Goal: Check status: Check status

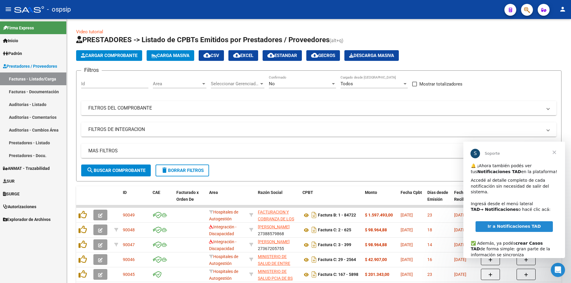
click at [39, 208] on link "Autorizaciones" at bounding box center [33, 206] width 66 height 13
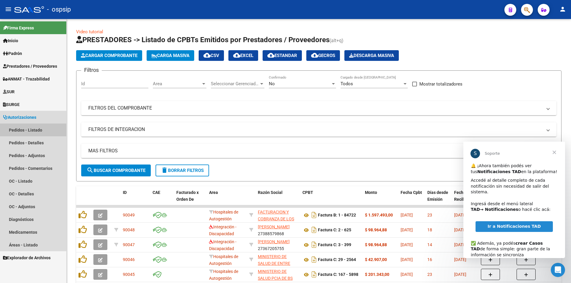
click at [34, 130] on link "Pedidos - Listado" at bounding box center [33, 130] width 66 height 13
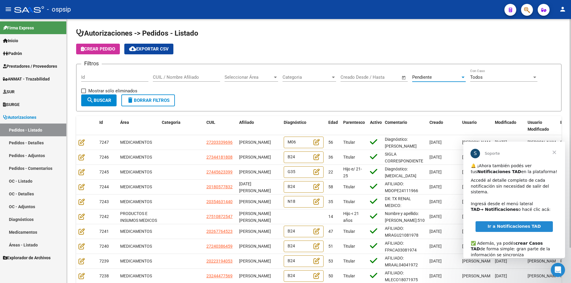
click at [412, 78] on span "Pendiente" at bounding box center [422, 77] width 20 height 5
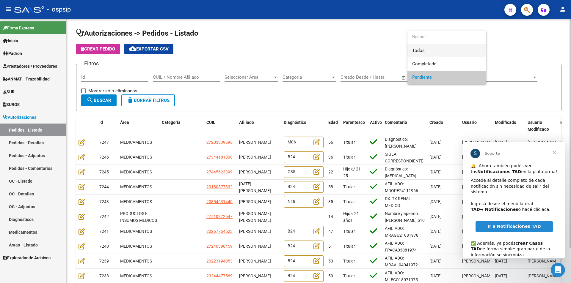
drag, startPoint x: 423, startPoint y: 52, endPoint x: 372, endPoint y: 58, distance: 51.8
click at [422, 51] on span "Todos" at bounding box center [446, 50] width 69 height 13
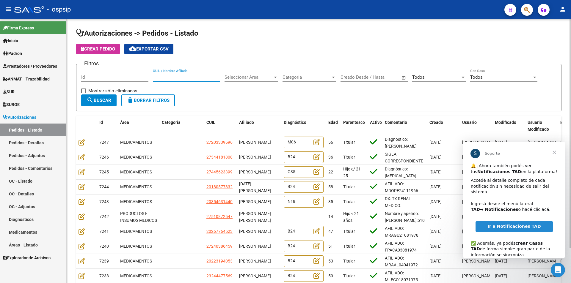
click at [164, 79] on input "CUIL / Nombre Afiliado" at bounding box center [186, 77] width 67 height 5
click at [554, 153] on span "Cerrar" at bounding box center [553, 152] width 21 height 21
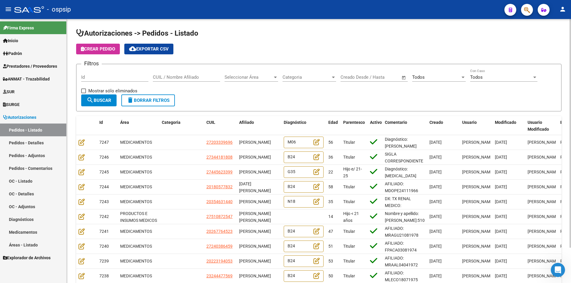
click at [188, 75] on input "CUIL / Nombre Afiliado" at bounding box center [186, 77] width 67 height 5
paste input "20308930026"
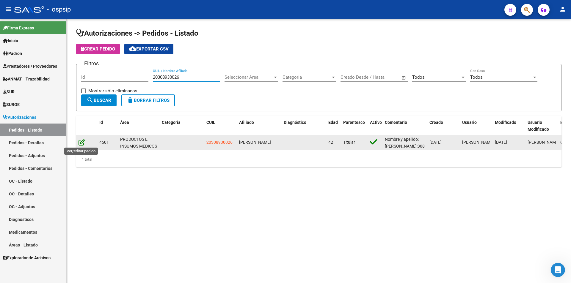
type input "20308930026"
click at [82, 142] on icon at bounding box center [81, 142] width 6 height 7
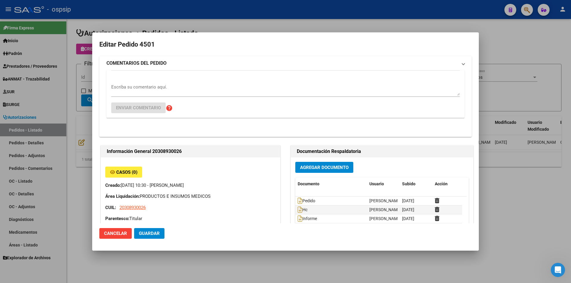
type input "[GEOGRAPHIC_DATA], [GEOGRAPHIC_DATA], SITIO DE [GEOGRAPHIC_DATA] 44"
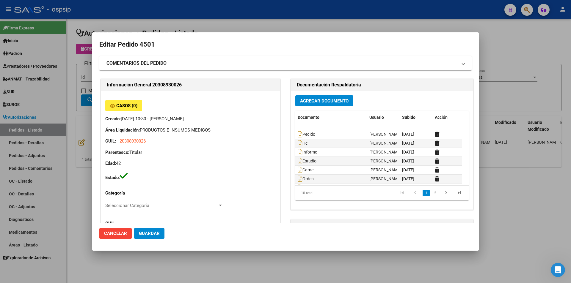
click at [320, 264] on div at bounding box center [285, 141] width 571 height 283
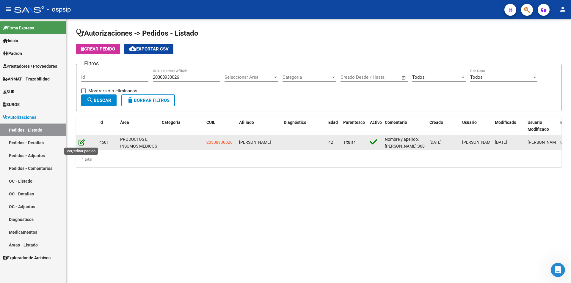
click at [82, 142] on icon at bounding box center [81, 142] width 6 height 7
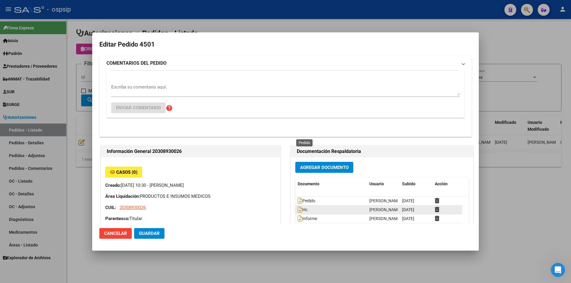
type input "[GEOGRAPHIC_DATA], [GEOGRAPHIC_DATA], SITIO DE [GEOGRAPHIC_DATA] 44"
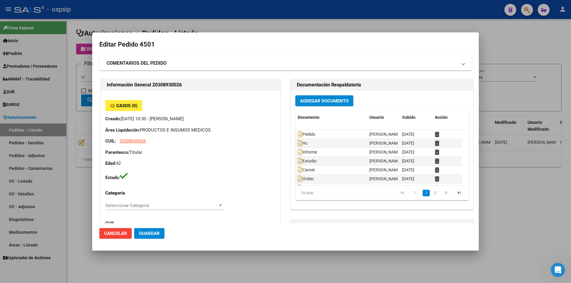
click at [354, 21] on div at bounding box center [285, 141] width 571 height 283
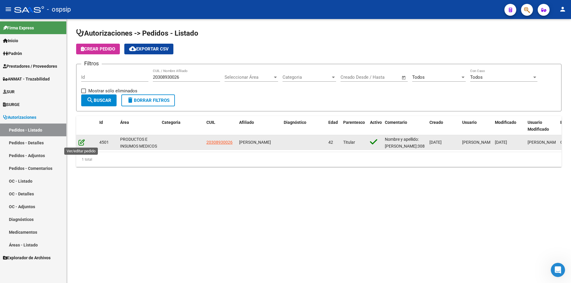
click at [82, 140] on icon at bounding box center [81, 142] width 6 height 7
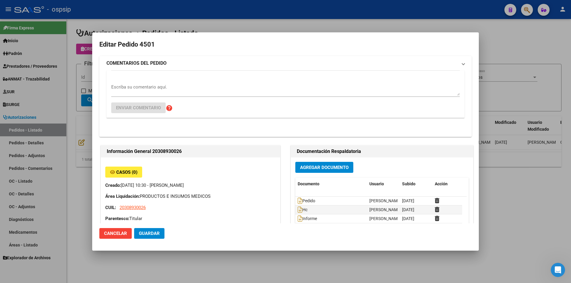
type input "[GEOGRAPHIC_DATA], [GEOGRAPHIC_DATA], SITIO DE [GEOGRAPHIC_DATA] 44"
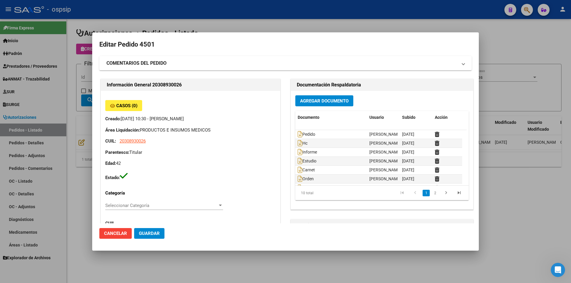
click at [287, 262] on div at bounding box center [285, 141] width 571 height 283
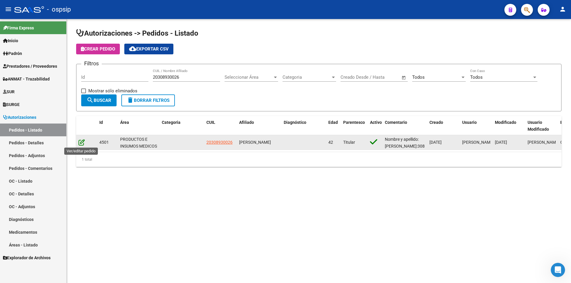
click at [83, 143] on icon at bounding box center [81, 142] width 6 height 7
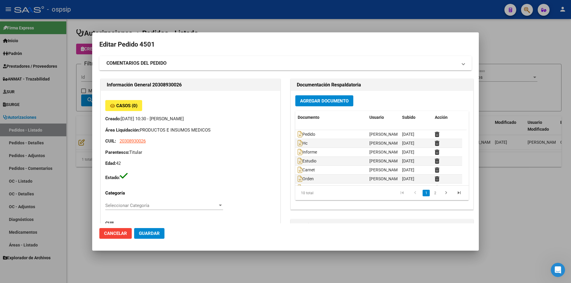
type input "[GEOGRAPHIC_DATA], [GEOGRAPHIC_DATA], SITIO DE [GEOGRAPHIC_DATA] 44"
click at [254, 23] on div at bounding box center [285, 141] width 571 height 283
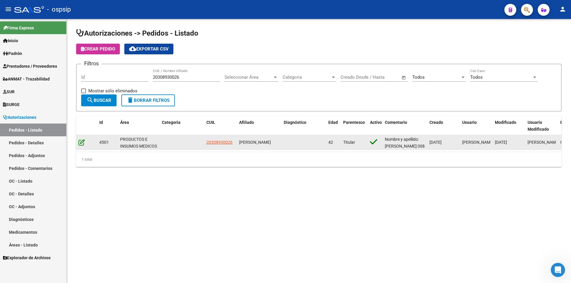
click at [84, 143] on icon at bounding box center [81, 142] width 6 height 7
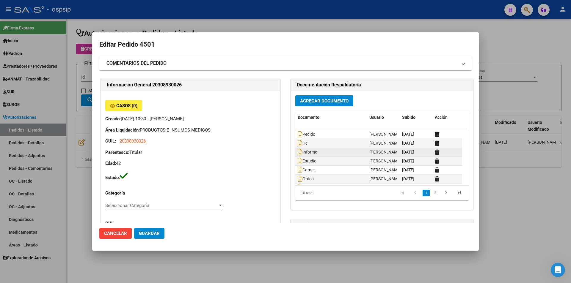
type input "[GEOGRAPHIC_DATA], [GEOGRAPHIC_DATA], SITIO DE [GEOGRAPHIC_DATA] 44"
click at [160, 268] on div at bounding box center [285, 141] width 571 height 283
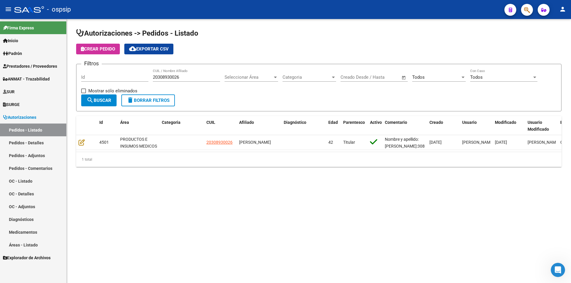
click at [564, 11] on mat-icon "person" at bounding box center [562, 9] width 7 height 7
click at [552, 25] on button "person Mi Perfil" at bounding box center [550, 25] width 36 height 14
